Goal: Information Seeking & Learning: Learn about a topic

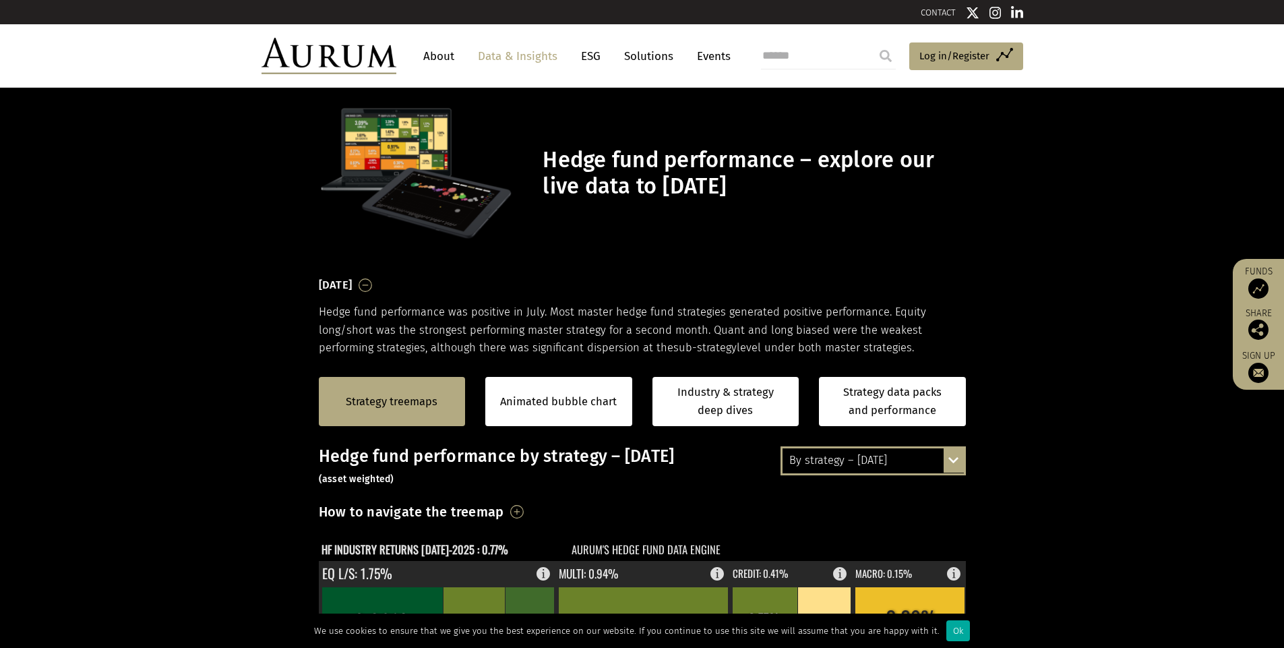
scroll to position [441, 0]
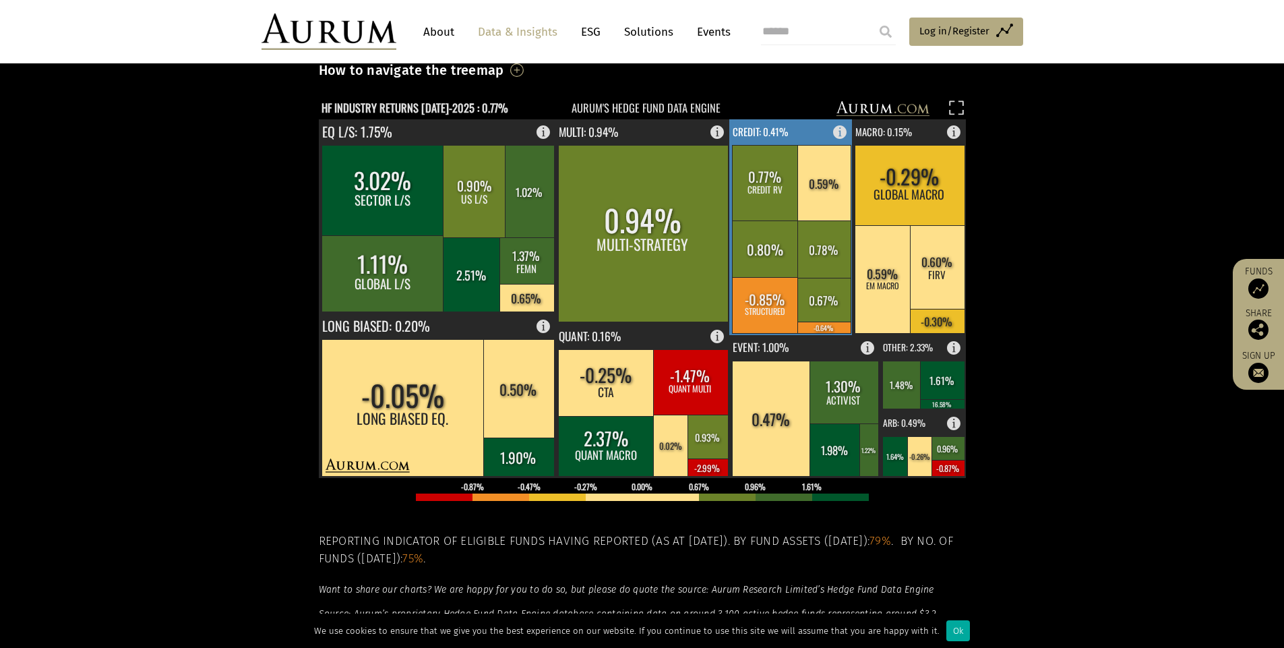
click at [765, 132] on text "CREDIT: 0.41%" at bounding box center [760, 131] width 55 height 15
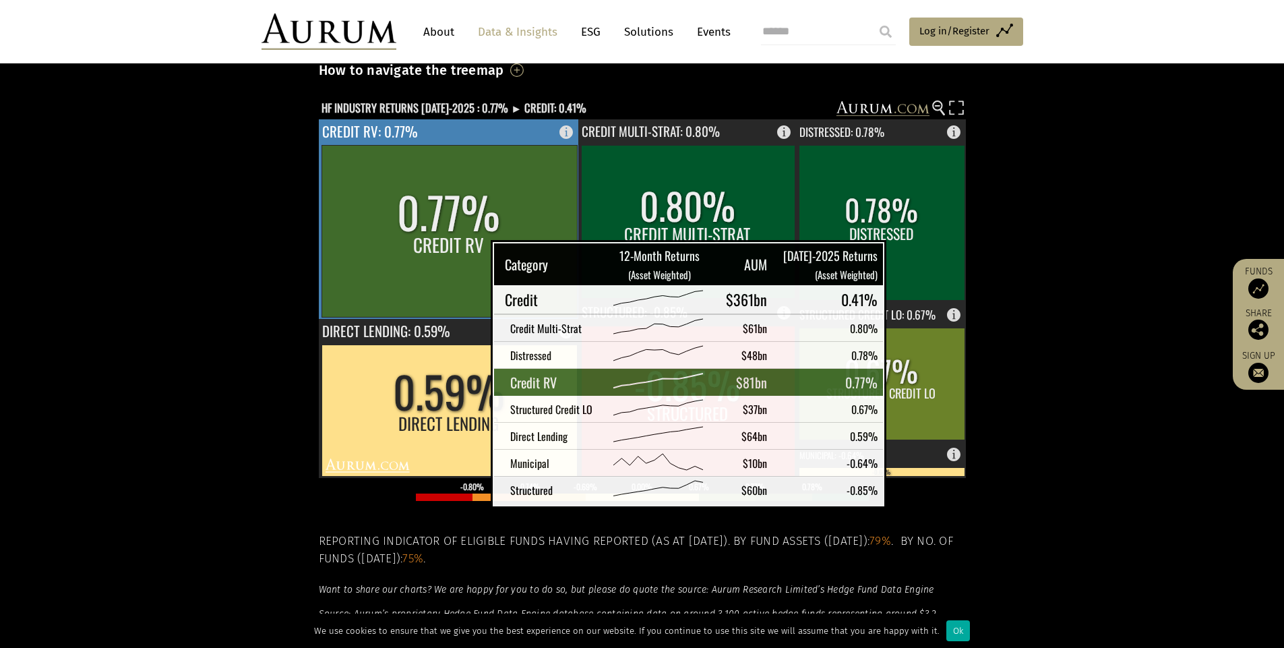
click at [457, 259] on rect at bounding box center [448, 231] width 255 height 172
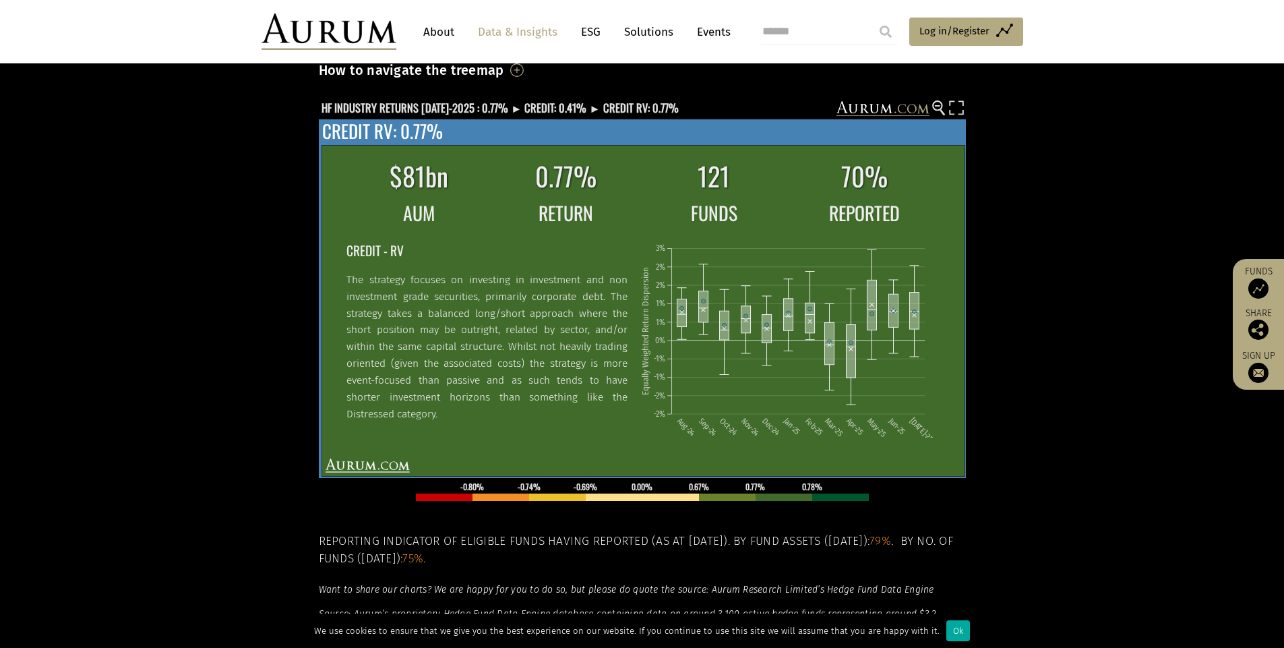
click at [458, 351] on p "The strategy focuses on investing in investment and non investment grade securi…" at bounding box center [486, 347] width 281 height 151
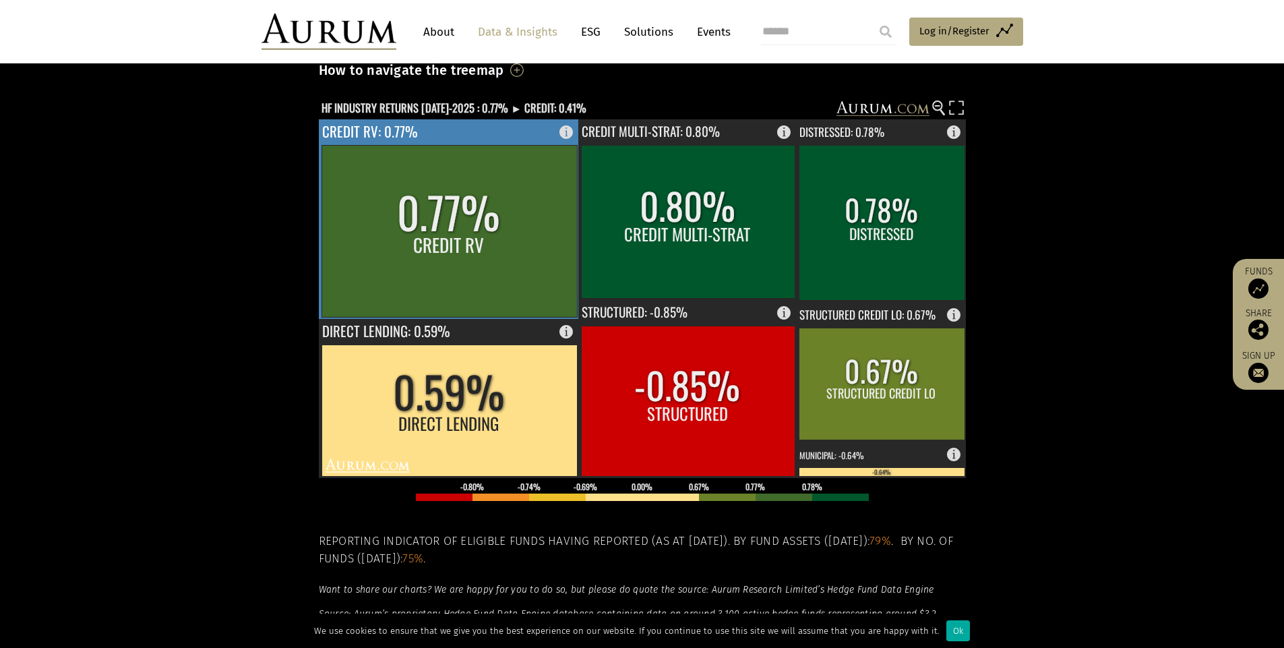
click at [440, 259] on rect at bounding box center [448, 231] width 255 height 172
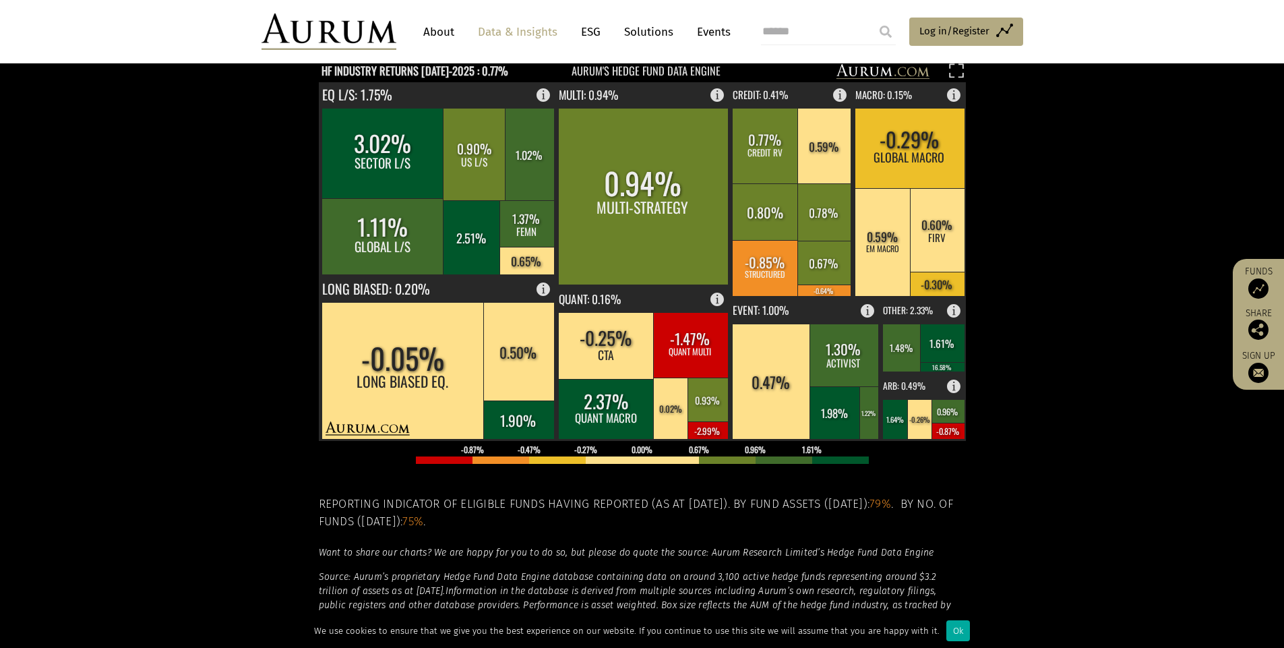
scroll to position [224, 0]
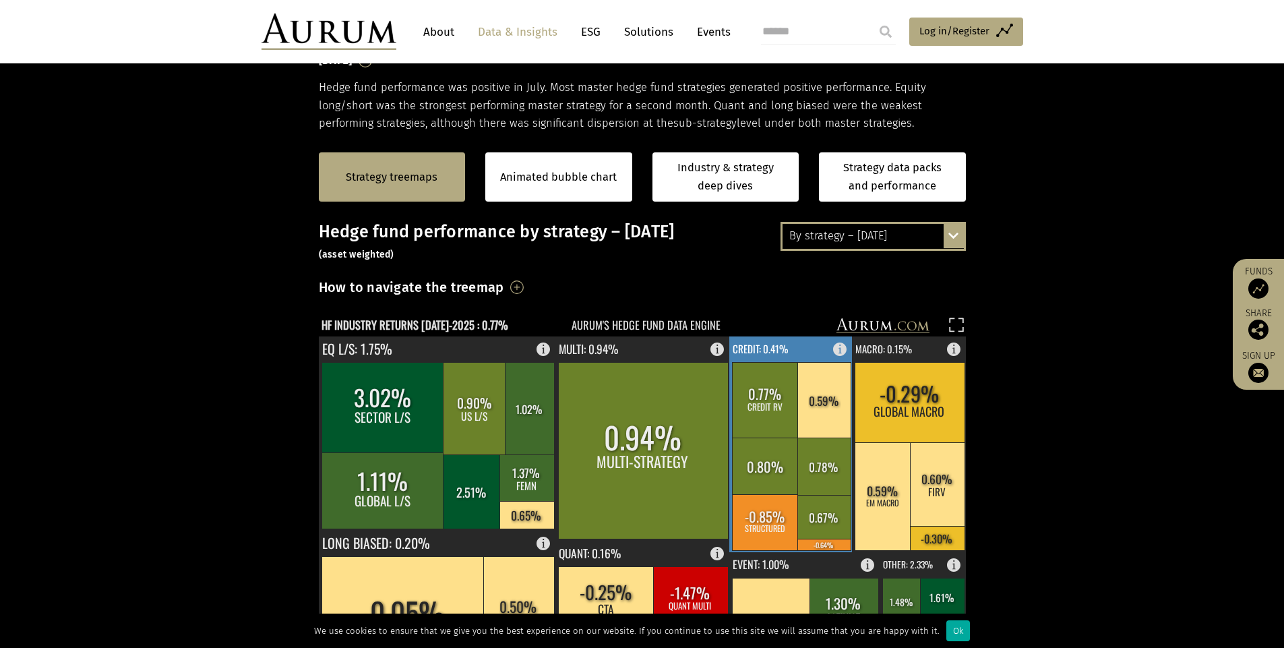
click at [843, 350] on rect at bounding box center [844, 345] width 16 height 19
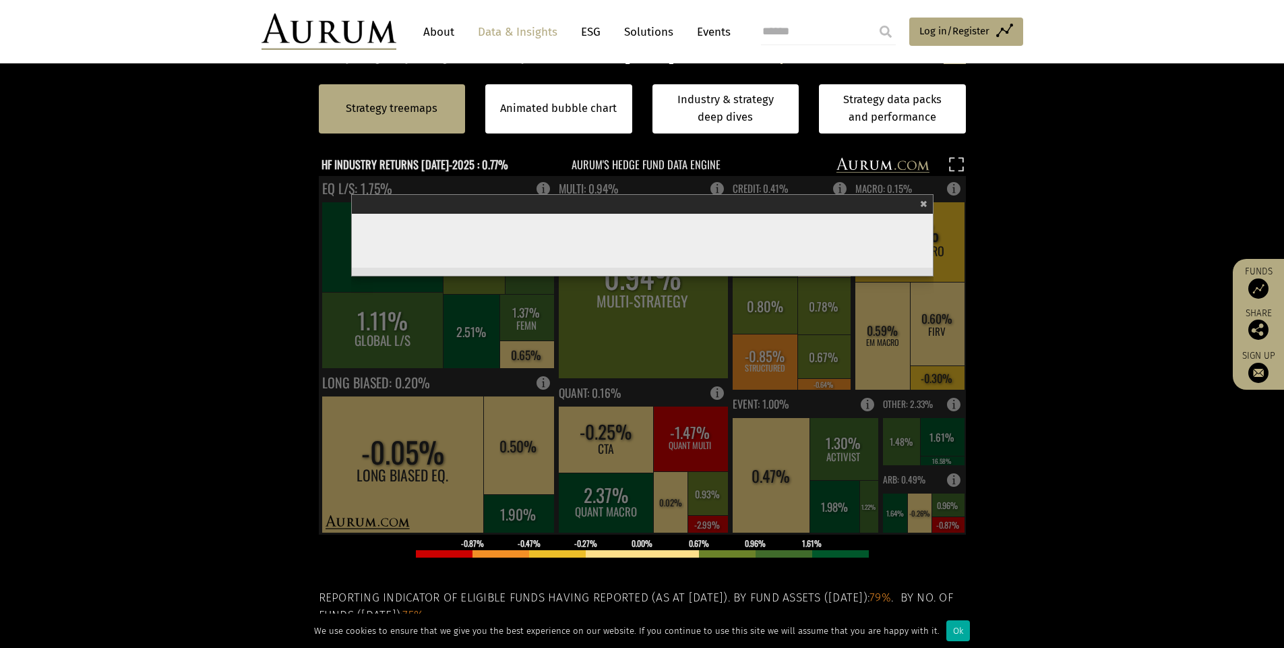
scroll to position [449, 0]
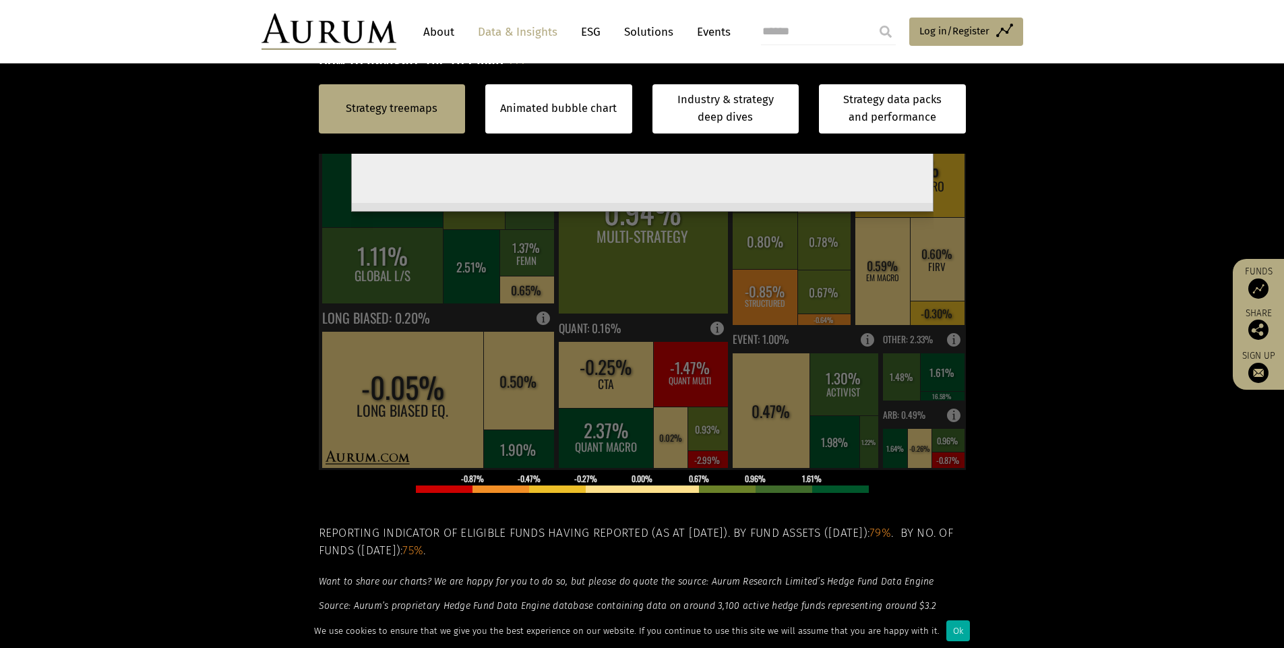
click th "FUNDS"
click at [1080, 481] on section "Strategy treemaps Animated bubble chart Industry & strategy deep dives Strategy…" at bounding box center [642, 328] width 1284 height 842
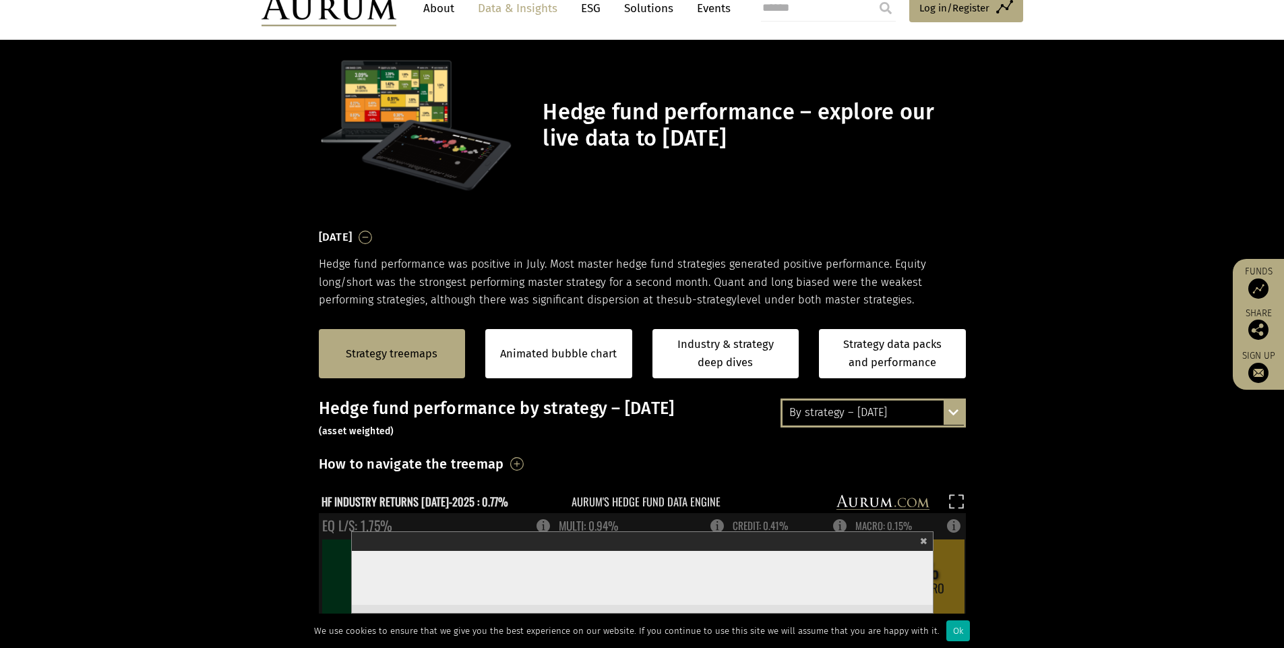
scroll to position [0, 0]
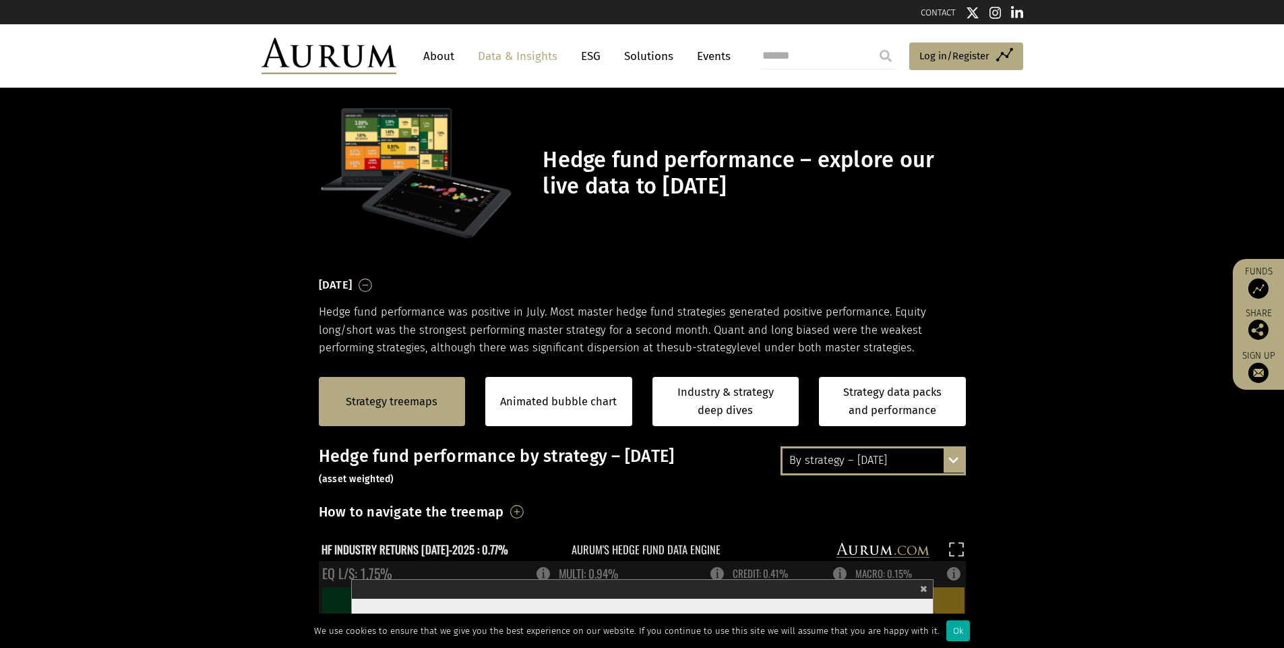
click at [867, 468] on div "By strategy – [DATE]" at bounding box center [872, 460] width 181 height 24
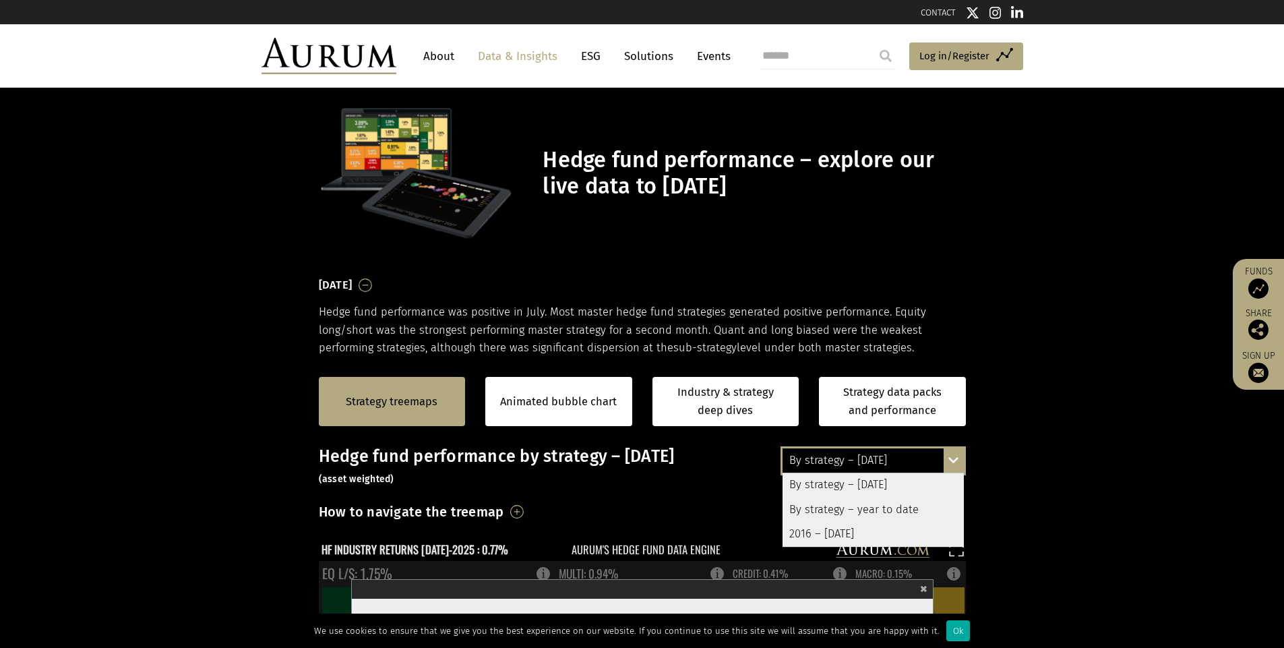
click at [772, 277] on div "[DATE] Hedge fund performance was positive in July. Most master hedge fund stra…" at bounding box center [642, 316] width 647 height 82
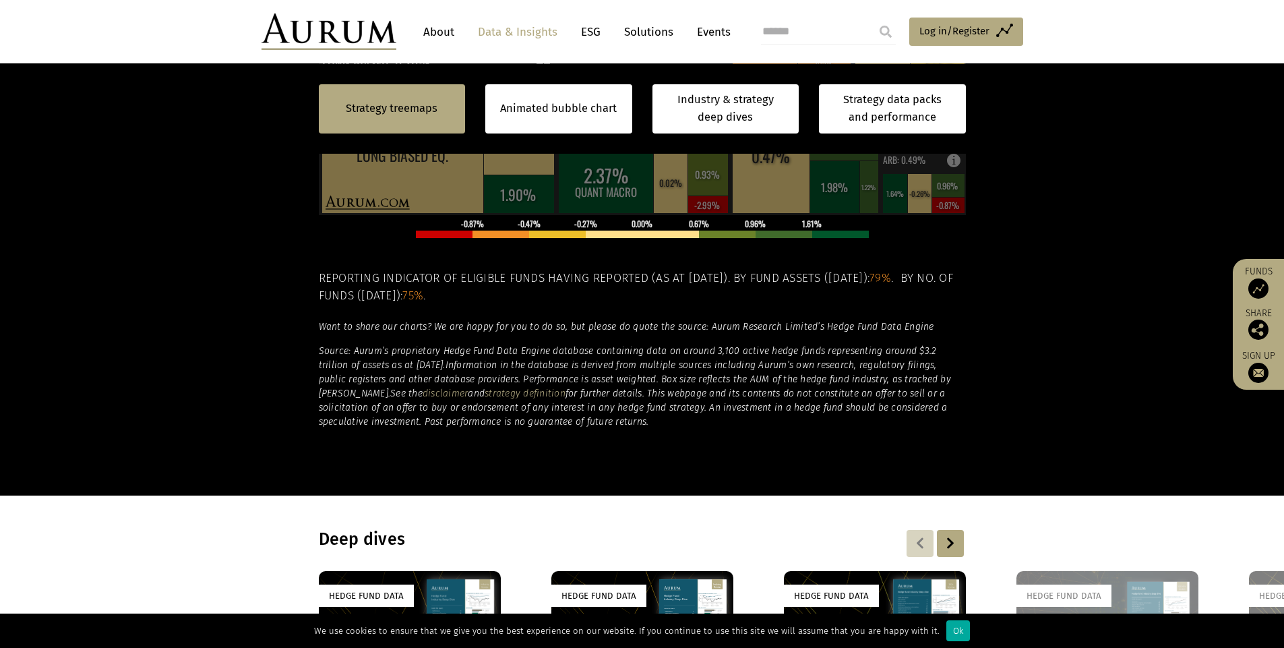
scroll to position [1011, 0]
